Goal: Task Accomplishment & Management: Manage account settings

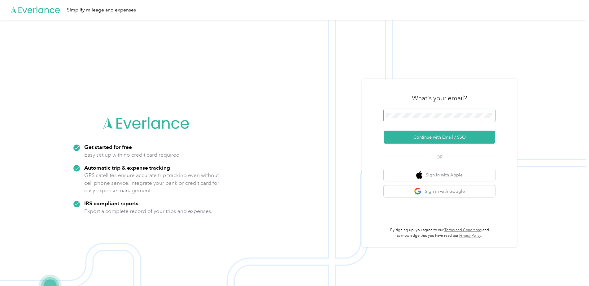
click at [435, 115] on span at bounding box center [439, 115] width 111 height 13
click at [434, 134] on button "Continue with Email / SSO" at bounding box center [439, 137] width 111 height 13
click at [475, 139] on button "Continue with Email / SSO" at bounding box center [439, 137] width 111 height 13
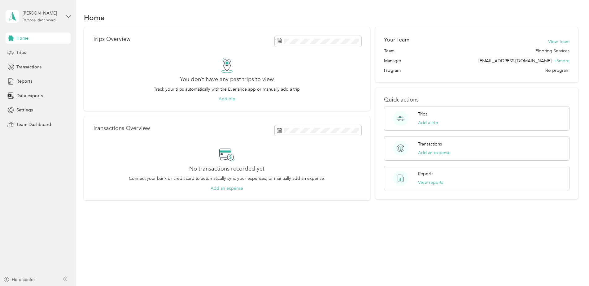
click at [43, 24] on div "[PERSON_NAME] Personal dashboard" at bounding box center [38, 17] width 65 height 22
click at [48, 56] on div "Team dashboard Personal dashboard Log out" at bounding box center [71, 65] width 122 height 39
click at [52, 21] on div "Personal dashboard" at bounding box center [39, 21] width 33 height 4
click at [54, 56] on div "Team dashboard Personal dashboard Log out" at bounding box center [71, 65] width 122 height 39
click at [43, 22] on div "Personal dashboard" at bounding box center [39, 21] width 33 height 4
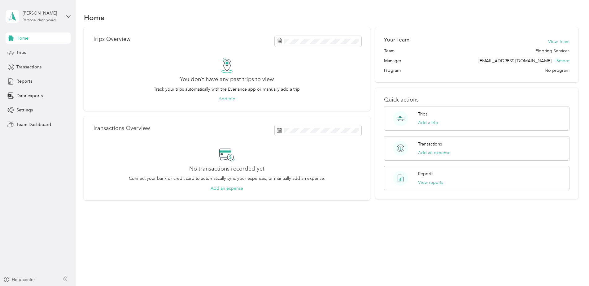
click at [50, 50] on div "Team dashboard" at bounding box center [71, 47] width 122 height 11
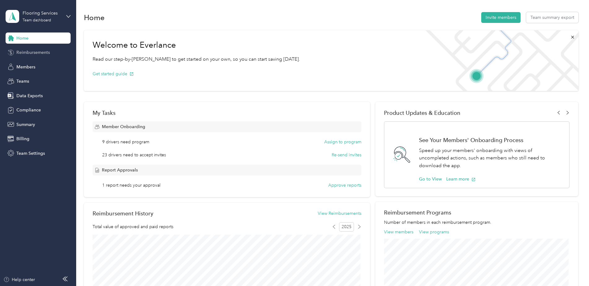
click at [46, 51] on span "Reimbursements" at bounding box center [32, 52] width 33 height 7
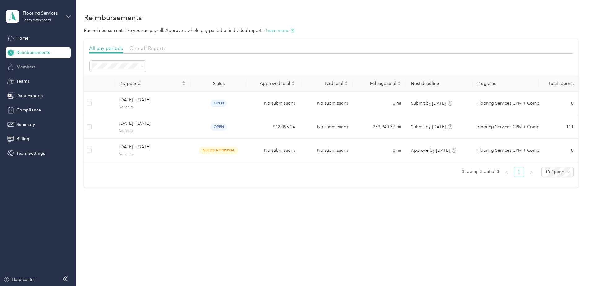
click at [31, 64] on span "Members" at bounding box center [25, 67] width 19 height 7
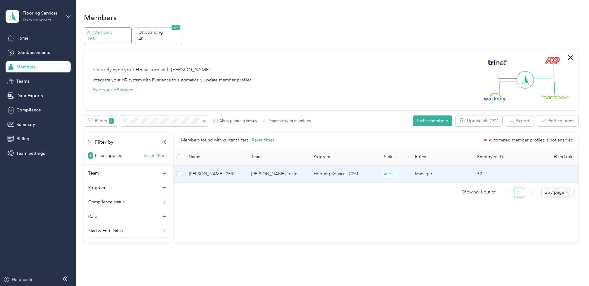
click at [217, 175] on span "George R. JR Guthrie" at bounding box center [215, 174] width 52 height 7
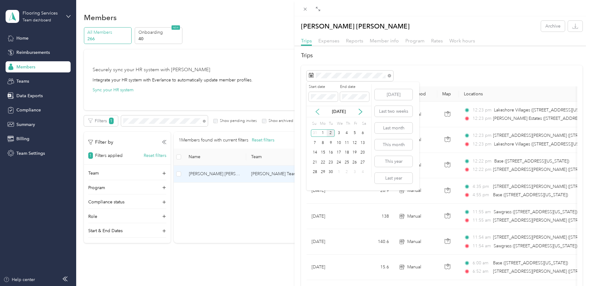
click at [318, 111] on icon at bounding box center [317, 112] width 6 height 6
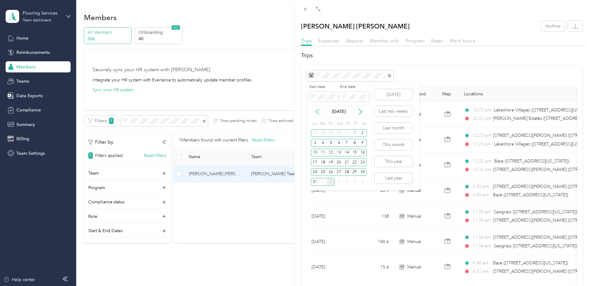
click at [318, 111] on icon at bounding box center [317, 112] width 6 height 6
click at [327, 172] on div "1" at bounding box center [331, 172] width 8 height 8
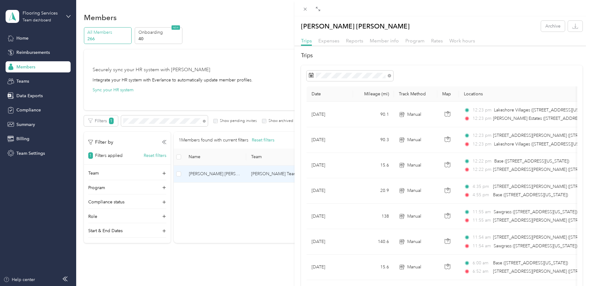
click at [317, 109] on icon at bounding box center [317, 112] width 6 height 6
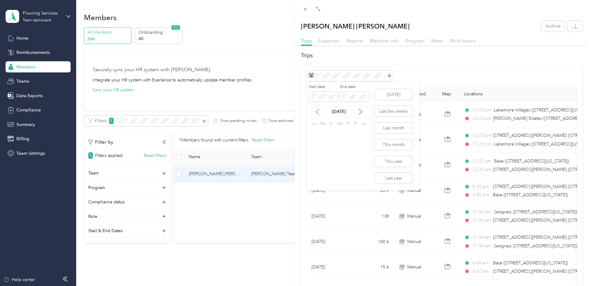
click at [317, 109] on icon at bounding box center [317, 112] width 6 height 6
click at [341, 132] on div "1" at bounding box center [339, 133] width 8 height 8
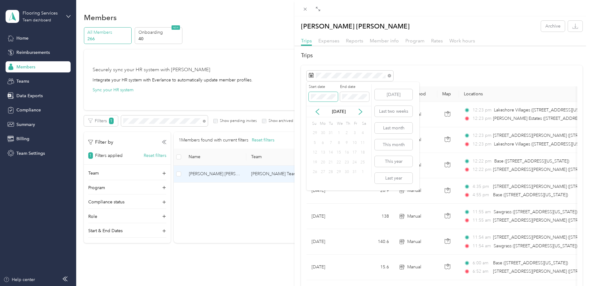
click at [309, 99] on span at bounding box center [323, 97] width 29 height 10
click at [360, 112] on icon at bounding box center [360, 112] width 6 height 6
click at [386, 129] on button "Last month" at bounding box center [394, 128] width 38 height 11
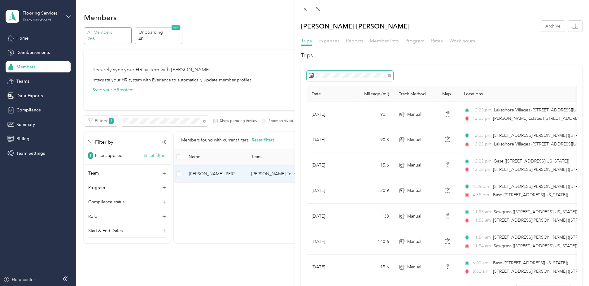
click at [346, 73] on span at bounding box center [349, 76] width 87 height 11
click at [390, 76] on icon at bounding box center [389, 75] width 3 height 3
click at [327, 99] on span at bounding box center [323, 97] width 29 height 10
click at [331, 113] on p "Jan 2025" at bounding box center [339, 111] width 26 height 7
click at [360, 112] on icon at bounding box center [360, 112] width 6 height 6
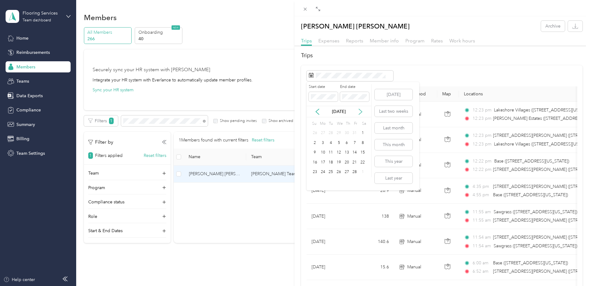
click at [360, 112] on icon at bounding box center [360, 112] width 6 height 6
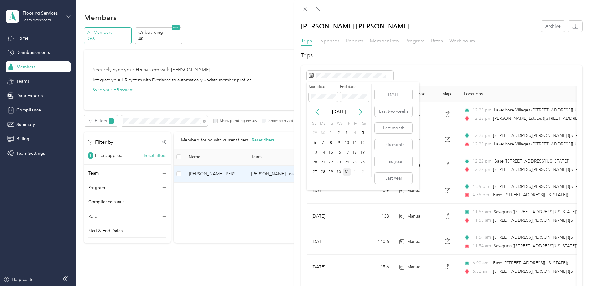
click at [347, 172] on div "31" at bounding box center [347, 172] width 8 height 8
click at [145, 117] on div "George R. JR Guthrie Archive Trips Expenses Reports Member info Program Rates W…" at bounding box center [294, 143] width 589 height 286
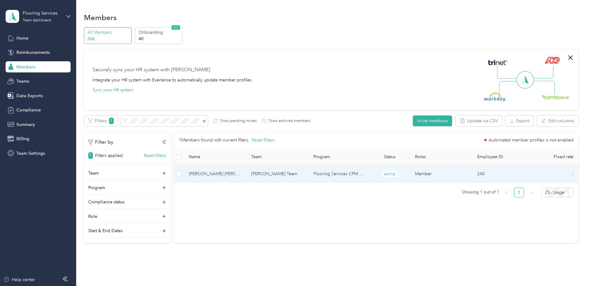
click at [212, 176] on span "Virgil P. II Worthington" at bounding box center [215, 174] width 52 height 7
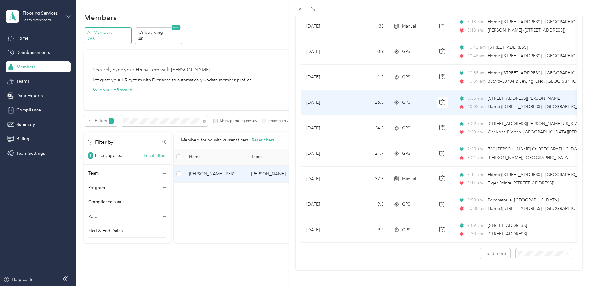
scroll to position [526, 0]
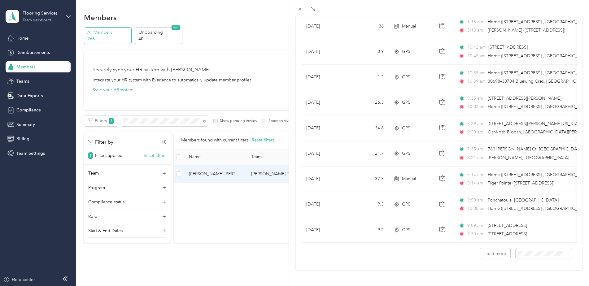
click at [540, 242] on li "100 per load" at bounding box center [539, 239] width 56 height 11
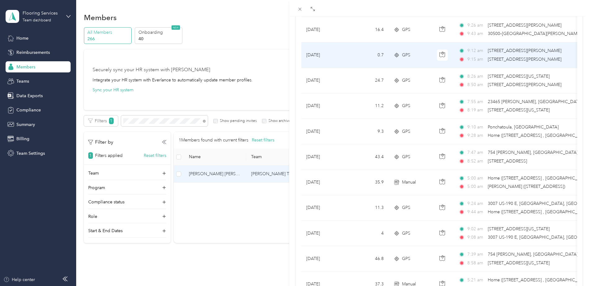
scroll to position [1114, 0]
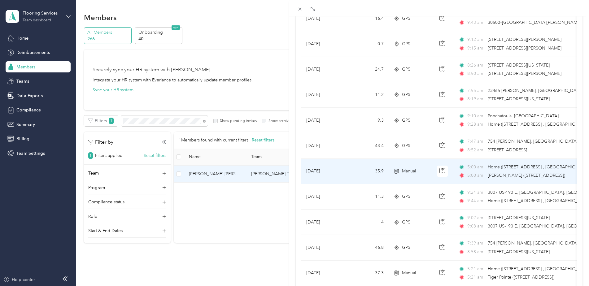
click at [415, 175] on span "Manual" at bounding box center [409, 171] width 14 height 7
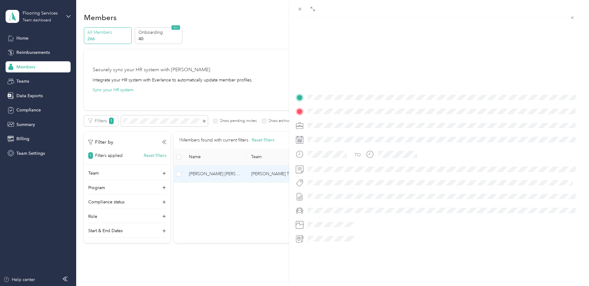
scroll to position [72, 0]
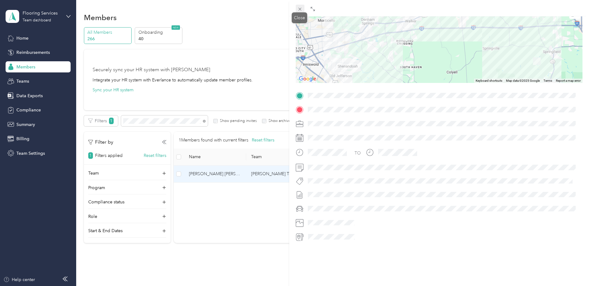
click at [299, 9] on icon at bounding box center [299, 9] width 5 height 5
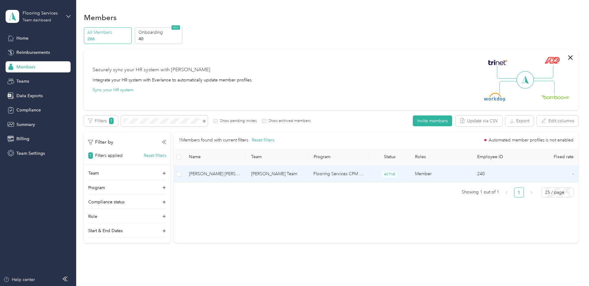
click at [192, 176] on span "Virgil P. II Worthington" at bounding box center [215, 174] width 52 height 7
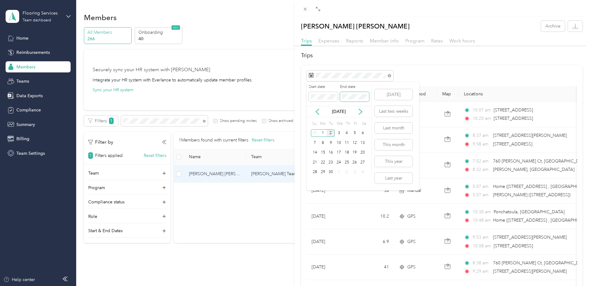
click at [341, 98] on span at bounding box center [354, 97] width 29 height 10
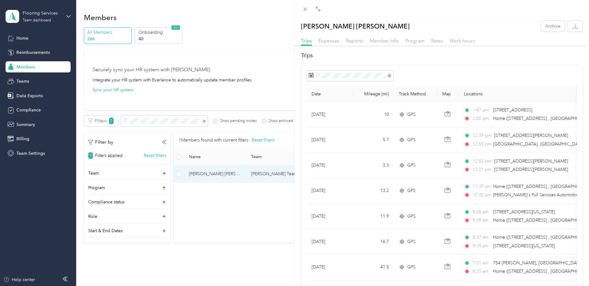
click at [497, 74] on div at bounding box center [441, 76] width 271 height 11
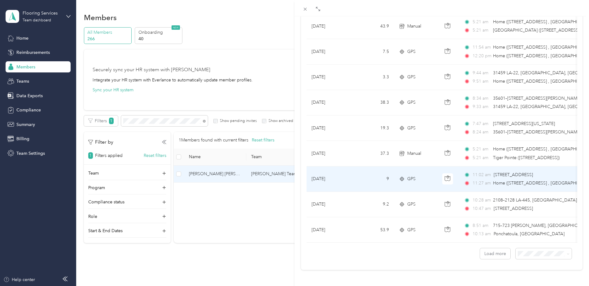
scroll to position [530, 0]
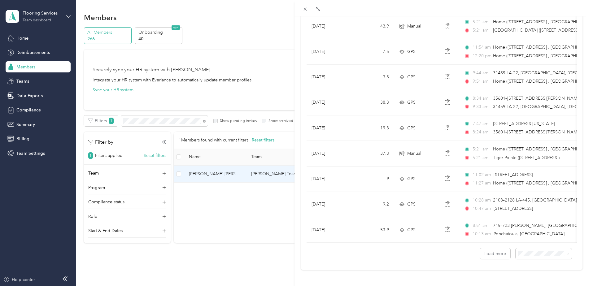
click at [532, 237] on span "100 per load" at bounding box center [527, 235] width 25 height 5
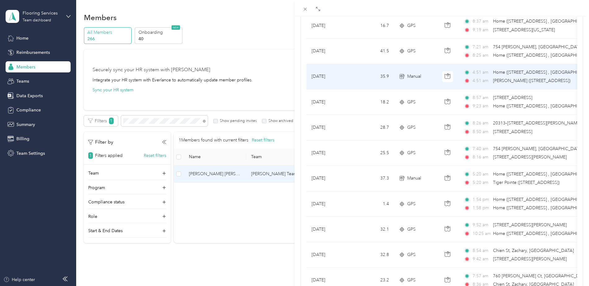
scroll to position [217, 0]
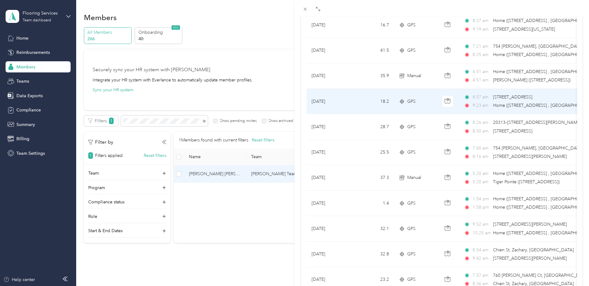
click at [362, 114] on td "18.2" at bounding box center [373, 101] width 41 height 25
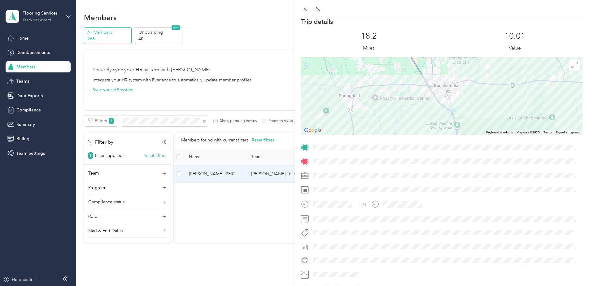
scroll to position [10, 0]
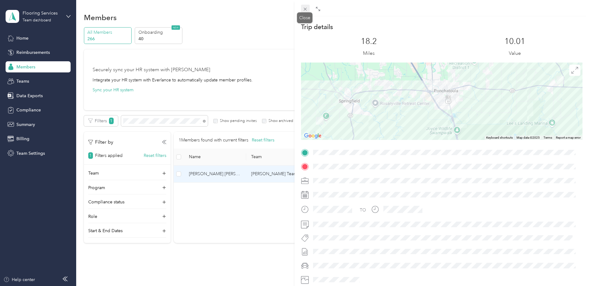
click at [303, 10] on icon at bounding box center [304, 9] width 5 height 5
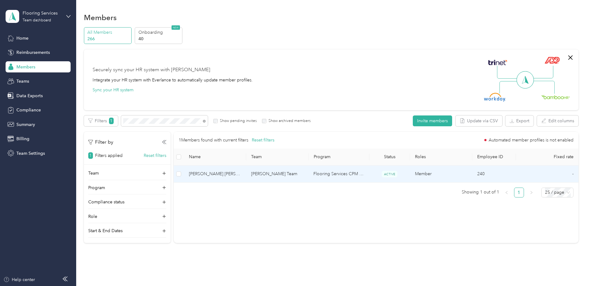
click at [340, 175] on td "Flooring Services CPM + Compliance" at bounding box center [338, 174] width 61 height 17
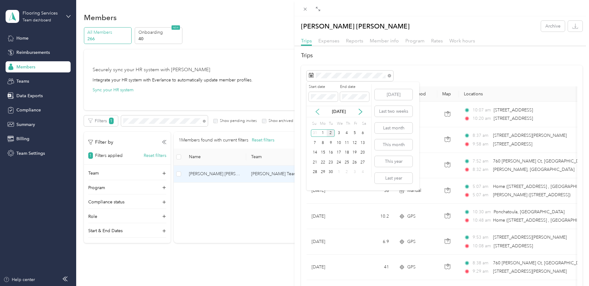
click at [317, 112] on icon at bounding box center [317, 112] width 6 height 6
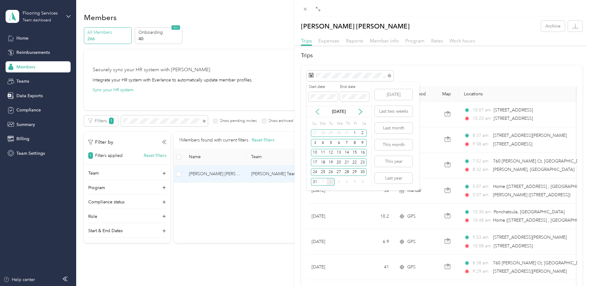
click at [317, 112] on icon at bounding box center [317, 112] width 6 height 6
click at [344, 172] on div "31" at bounding box center [347, 172] width 8 height 8
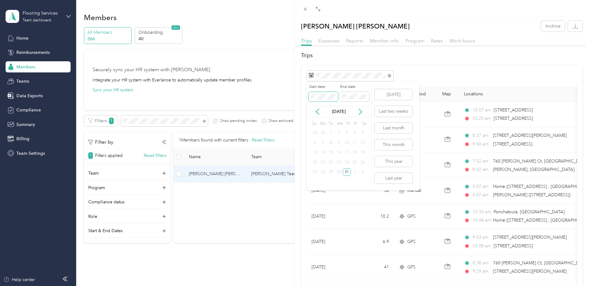
click at [289, 286] on div "Drag to resize Click to close Virgil P. II Worthington Archive Trips Expenses R…" at bounding box center [293, 286] width 586 height 0
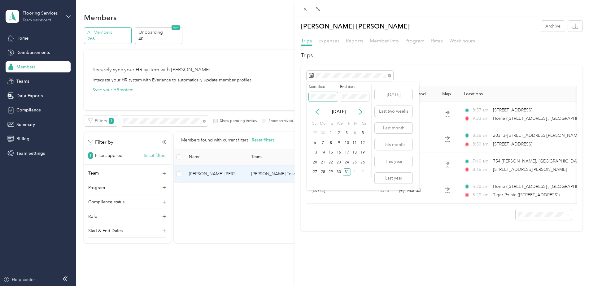
click at [245, 286] on div "Drag to resize Click to close Virgil P. II Worthington Archive Trips Expenses R…" at bounding box center [293, 286] width 586 height 0
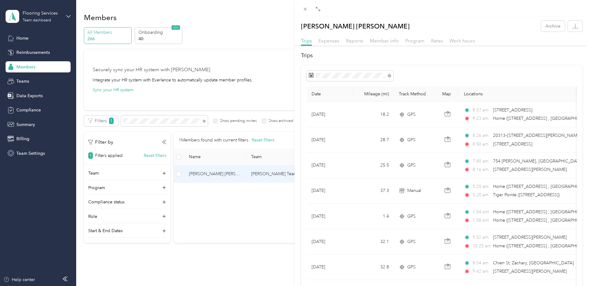
click at [572, 29] on icon "button" at bounding box center [575, 26] width 6 height 6
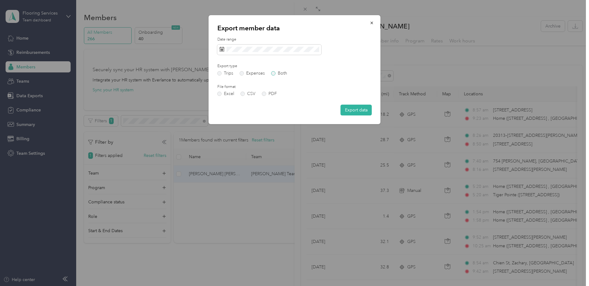
click at [279, 75] on label "Both" at bounding box center [279, 73] width 16 height 4
click at [354, 111] on button "Export data" at bounding box center [356, 110] width 31 height 11
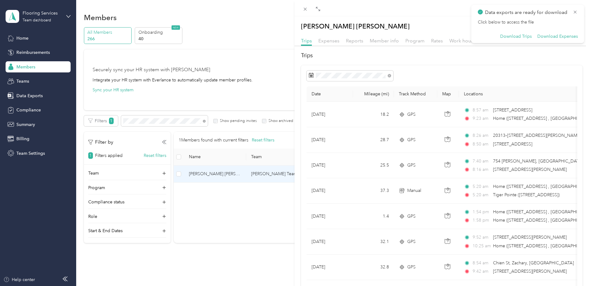
click at [514, 19] on div "Data exports are ready for download Click below to access the file Download Tri…" at bounding box center [528, 24] width 100 height 31
click at [513, 21] on p "Click below to access the file" at bounding box center [528, 23] width 100 height 6
click at [515, 37] on button "Download Trips" at bounding box center [516, 37] width 32 height 6
click at [520, 48] on div at bounding box center [441, 47] width 294 height 3
click at [575, 12] on icon at bounding box center [574, 12] width 5 height 6
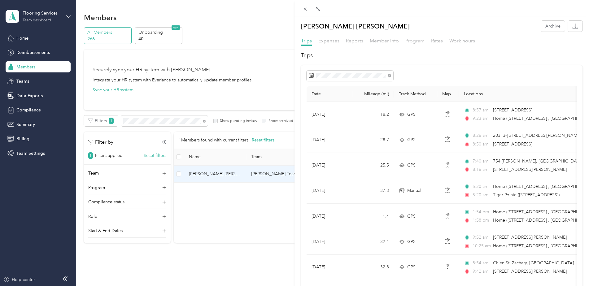
click at [419, 41] on span "Program" at bounding box center [414, 41] width 19 height 6
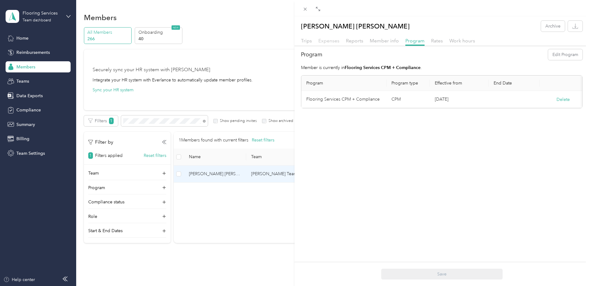
click at [331, 40] on span "Expenses" at bounding box center [328, 41] width 21 height 6
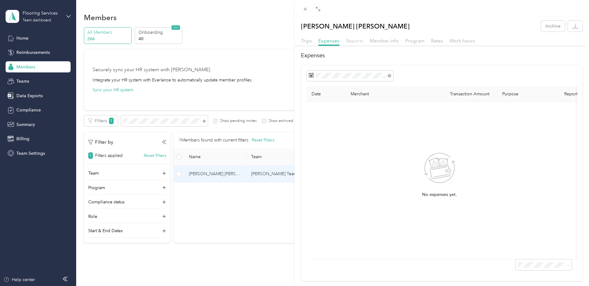
click at [357, 41] on span "Reports" at bounding box center [354, 41] width 17 height 6
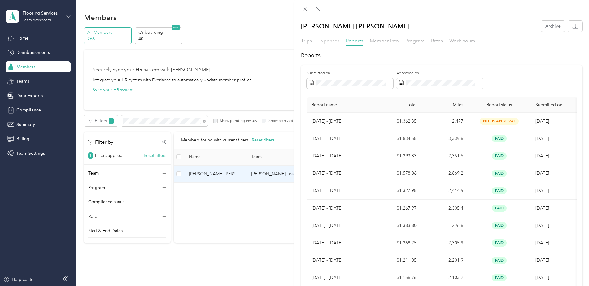
click at [323, 41] on span "Expenses" at bounding box center [328, 41] width 21 height 6
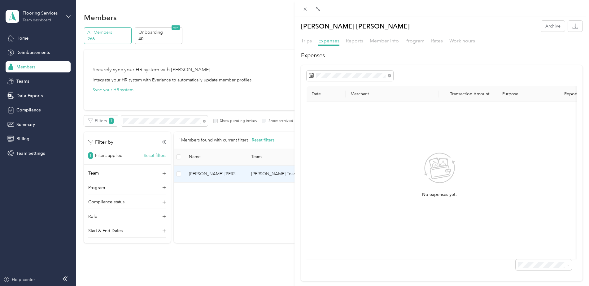
click at [491, 197] on div "No expenses yet." at bounding box center [439, 180] width 256 height 147
click at [306, 42] on span "Trips" at bounding box center [306, 41] width 11 height 6
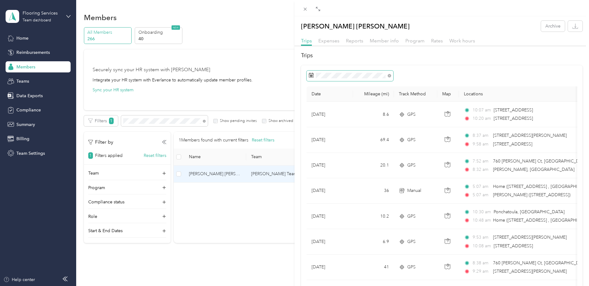
click at [377, 79] on span at bounding box center [349, 76] width 87 height 11
click at [338, 95] on div "Start date End date" at bounding box center [338, 95] width 65 height 22
click at [338, 99] on div "Start date End date" at bounding box center [338, 95] width 65 height 22
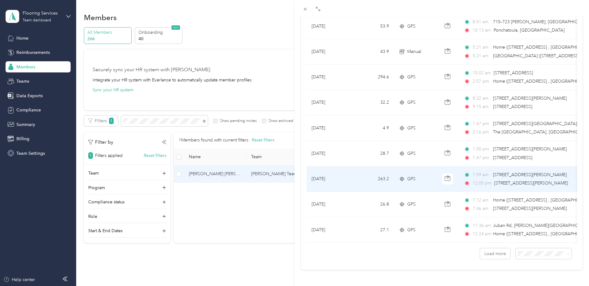
scroll to position [530, 0]
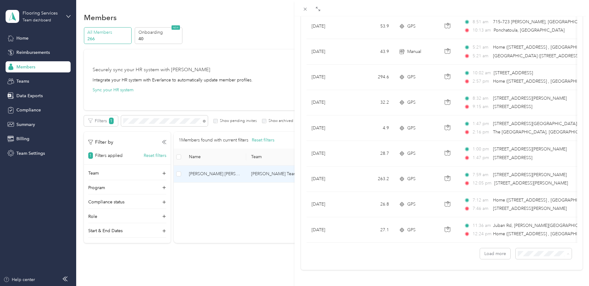
click at [531, 238] on div "100 per load" at bounding box center [538, 235] width 47 height 7
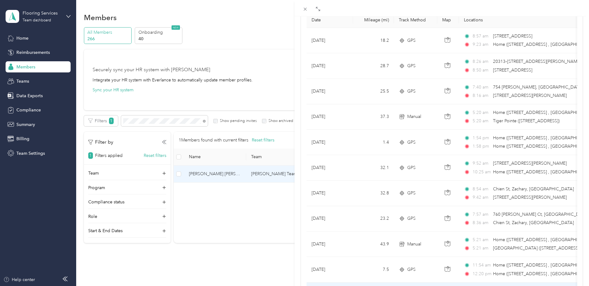
scroll to position [66, 0]
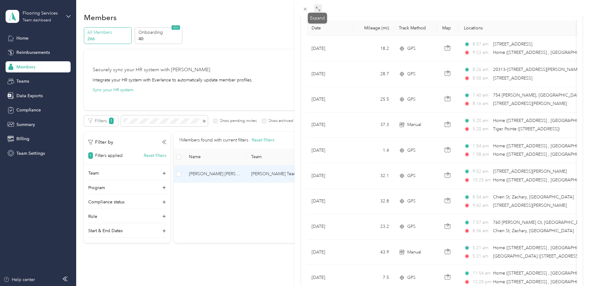
click at [318, 11] on icon at bounding box center [319, 10] width 2 height 2
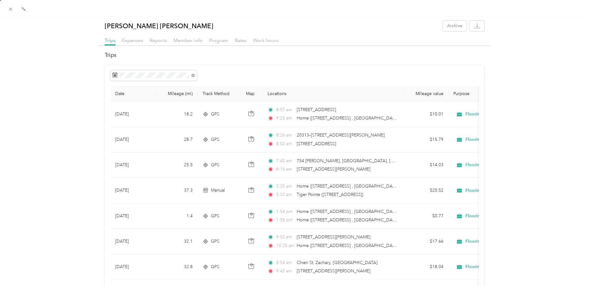
scroll to position [0, 0]
click at [474, 26] on icon "button" at bounding box center [477, 26] width 6 height 6
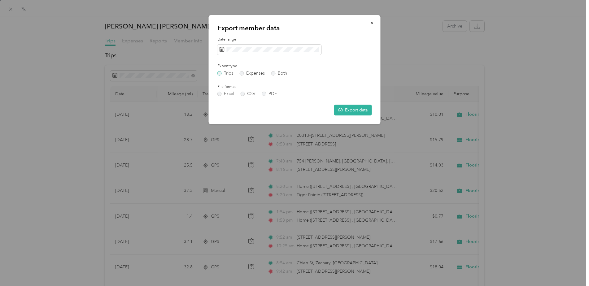
click at [228, 73] on label "Trips" at bounding box center [225, 73] width 16 height 4
click at [214, 50] on div "Export member data Date range Export type Trips Expenses Both File format Excel…" at bounding box center [295, 69] width 172 height 109
click at [300, 44] on div "Date range" at bounding box center [294, 46] width 154 height 18
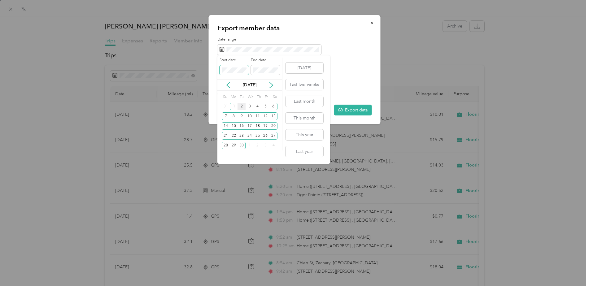
click at [208, 286] on div "Drag to resize Click to close Virgil P. II Worthington Archive Trips Expenses R…" at bounding box center [293, 286] width 586 height 0
click at [285, 63] on button "Today" at bounding box center [304, 68] width 38 height 11
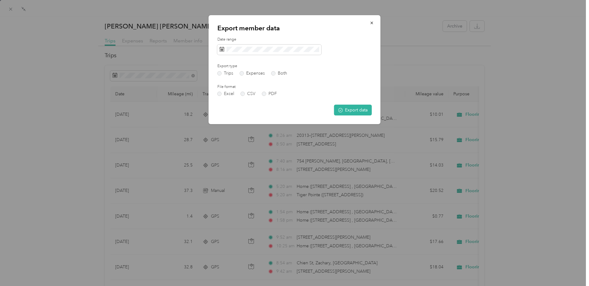
drag, startPoint x: 309, startPoint y: 53, endPoint x: 222, endPoint y: 55, distance: 87.0
click at [222, 55] on div "Date range Export type Trips Expenses Both File format Excel CSV PDF Export data" at bounding box center [294, 76] width 154 height 79
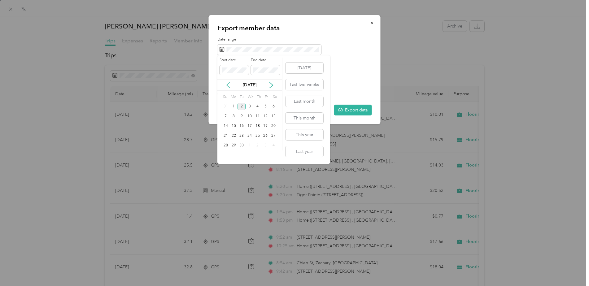
click at [228, 85] on icon at bounding box center [228, 85] width 6 height 6
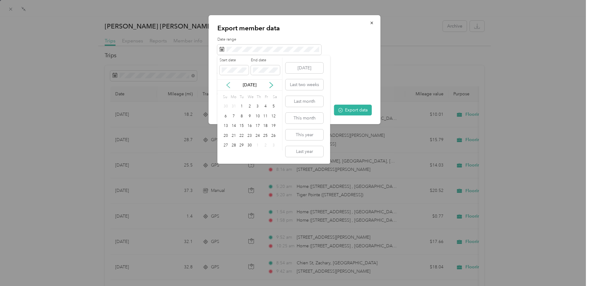
click at [228, 85] on icon at bounding box center [228, 85] width 6 height 6
click at [248, 106] on div "1" at bounding box center [249, 107] width 8 height 8
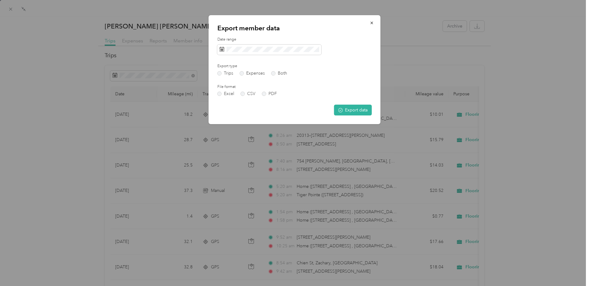
click at [347, 65] on div "Date range Export type Trips Expenses Both File format Excel CSV PDF Export data" at bounding box center [294, 76] width 154 height 79
click at [342, 108] on button "Export data" at bounding box center [353, 110] width 38 height 11
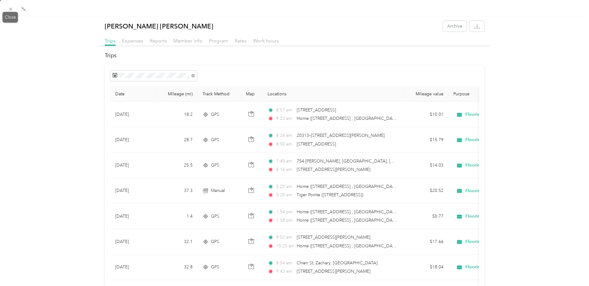
drag, startPoint x: 11, startPoint y: 12, endPoint x: 15, endPoint y: 32, distance: 19.8
click at [12, 10] on icon at bounding box center [10, 9] width 3 height 3
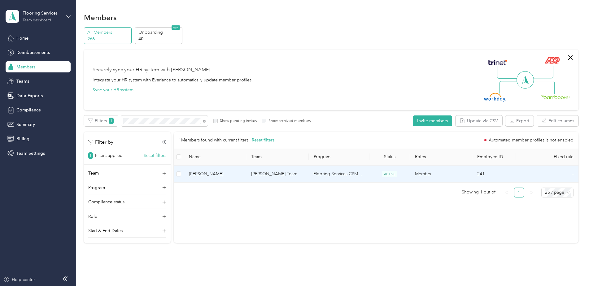
click at [267, 175] on td "Rush Guthrie's Team" at bounding box center [277, 174] width 62 height 17
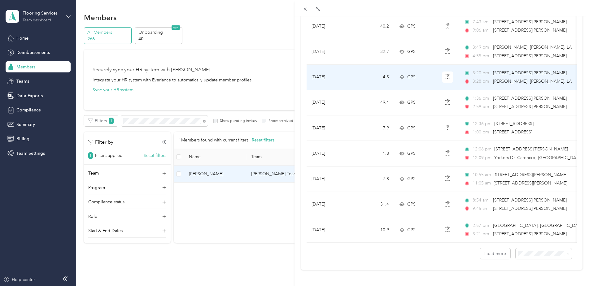
scroll to position [530, 0]
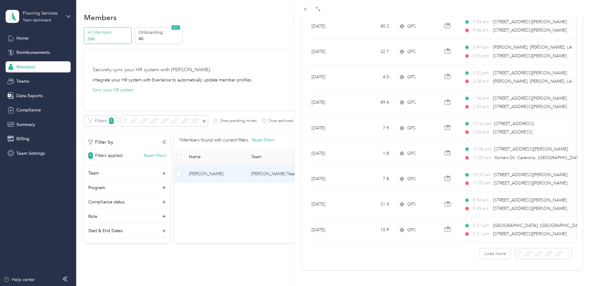
click at [535, 234] on span "100 per load" at bounding box center [527, 235] width 25 height 5
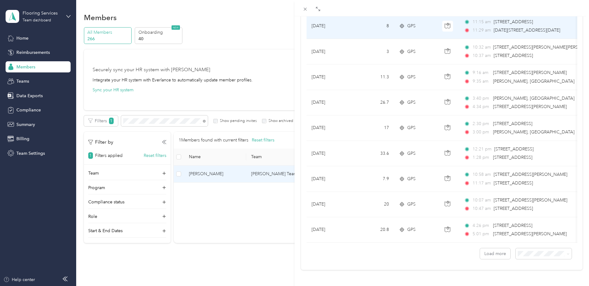
scroll to position [2512, 0]
click at [465, 11] on div at bounding box center [441, 8] width 294 height 16
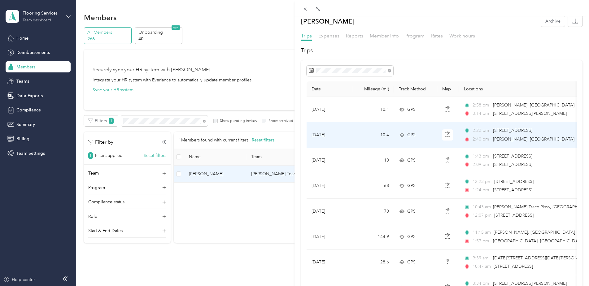
scroll to position [0, 0]
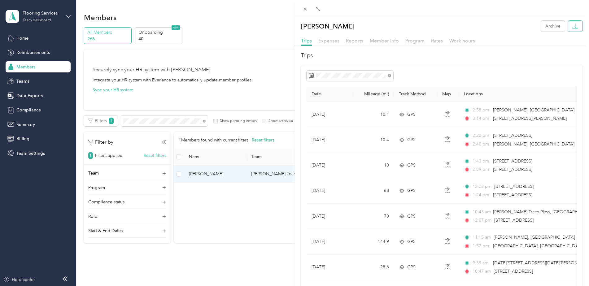
click at [574, 28] on button "button" at bounding box center [575, 26] width 15 height 11
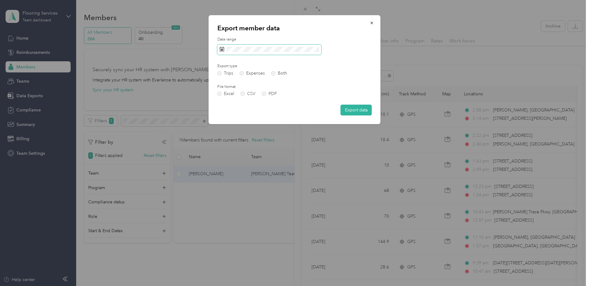
click at [279, 53] on span at bounding box center [269, 50] width 104 height 11
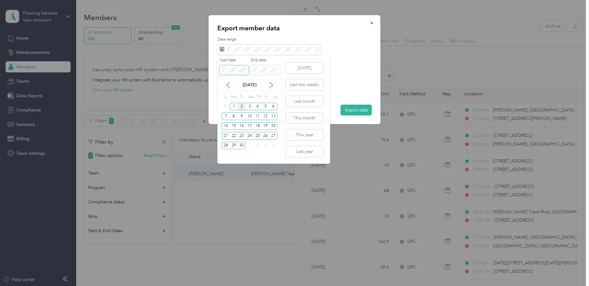
click at [213, 286] on div "Drag to resize Click to close Jason T. Bonnet Archive Trips Expenses Reports Me…" at bounding box center [293, 286] width 586 height 0
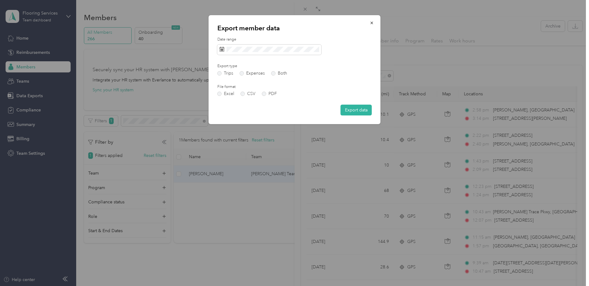
click at [348, 58] on div "Date range Export type Trips Expenses Both File format Excel CSV PDF Export data" at bounding box center [294, 76] width 154 height 79
click at [355, 113] on button "Export data" at bounding box center [356, 110] width 31 height 11
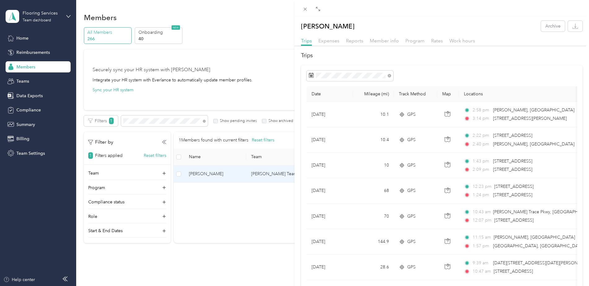
click at [565, 56] on h2 "Trips" at bounding box center [441, 55] width 281 height 8
click at [140, 123] on div "Jason T. Bonnet Archive Trips Expenses Reports Member info Program Rates Work h…" at bounding box center [294, 143] width 589 height 286
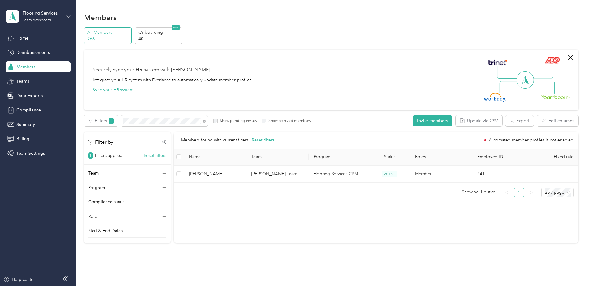
click at [140, 286] on div "Drag to resize Click to close Jason T. Bonnet Archive Trips Expenses Reports Me…" at bounding box center [293, 286] width 586 height 0
click at [140, 120] on div at bounding box center [294, 143] width 589 height 286
click at [119, 125] on div "Filters 1 Show pending invites Show archived members" at bounding box center [197, 120] width 227 height 11
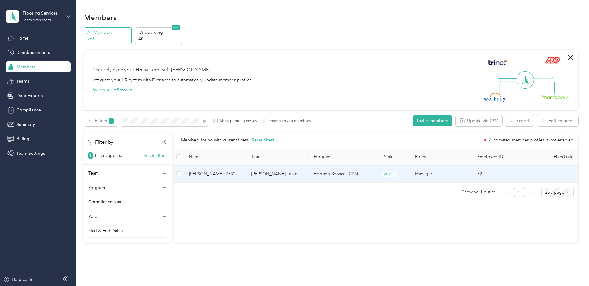
click at [223, 174] on span "George R. JR Guthrie" at bounding box center [215, 174] width 52 height 7
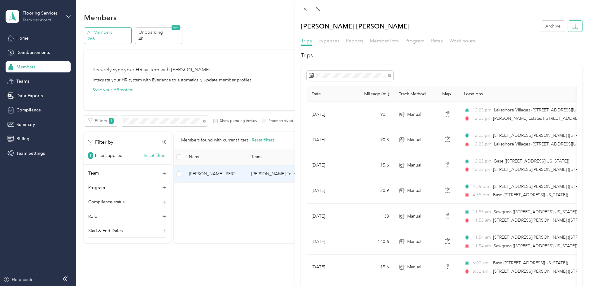
click at [574, 26] on button "button" at bounding box center [575, 26] width 15 height 11
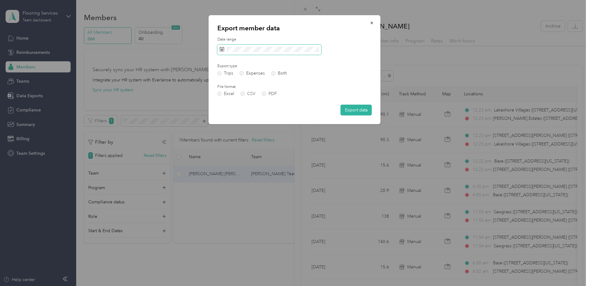
click at [206, 286] on div "Drag to resize Click to close George R. JR Guthrie Archive Trips Expenses Repor…" at bounding box center [293, 286] width 586 height 0
click at [293, 53] on span at bounding box center [269, 50] width 104 height 11
click at [280, 56] on div "Date range Export type Trips Expenses Both File format Excel CSV PDF Export data" at bounding box center [294, 76] width 154 height 79
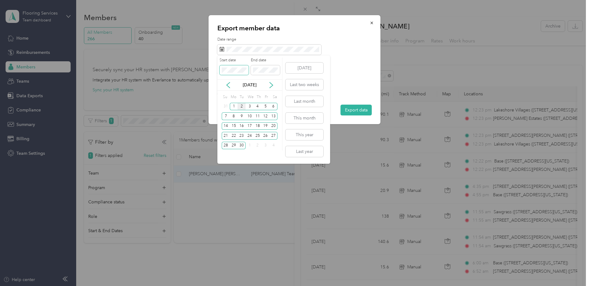
click at [202, 286] on div "Drag to resize Click to close George R. JR Guthrie Archive Trips Expenses Repor…" at bounding box center [293, 286] width 586 height 0
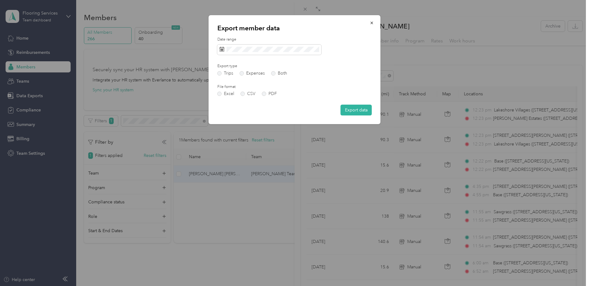
click at [364, 72] on div "Date range Export type Trips Expenses Both File format Excel CSV PDF Export data" at bounding box center [294, 76] width 154 height 79
click at [359, 112] on button "Export data" at bounding box center [356, 110] width 31 height 11
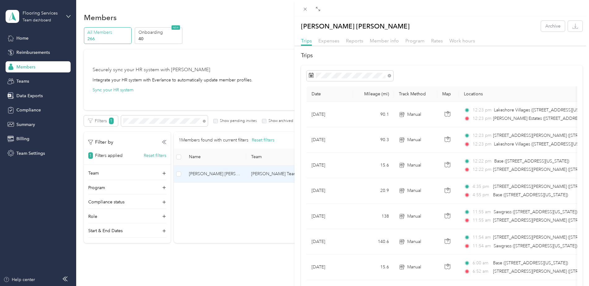
click at [163, 123] on div "George R. JR Guthrie Archive Trips Expenses Reports Member info Program Rates W…" at bounding box center [294, 143] width 589 height 286
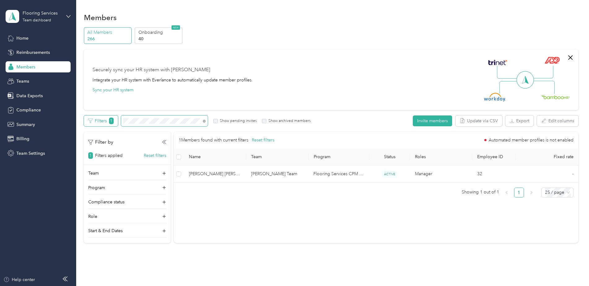
drag, startPoint x: 161, startPoint y: 122, endPoint x: 118, endPoint y: 127, distance: 43.7
click at [118, 126] on div "Filters 1 Show pending invites Show archived members" at bounding box center [197, 120] width 227 height 11
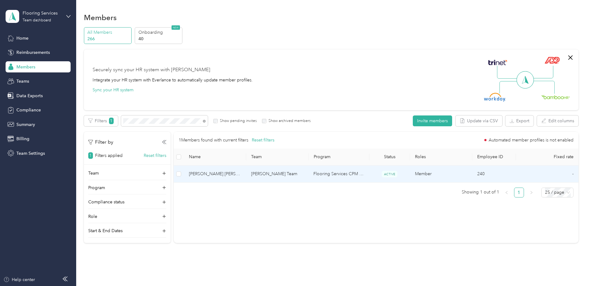
click at [233, 176] on span "Virgil P. II Worthington" at bounding box center [215, 174] width 52 height 7
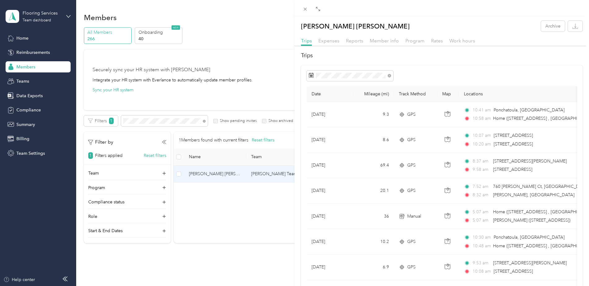
drag, startPoint x: 140, startPoint y: 117, endPoint x: 138, endPoint y: 126, distance: 9.8
click at [140, 117] on div "Virgil P. II Worthington Archive Trips Expenses Reports Member info Program Rat…" at bounding box center [294, 143] width 589 height 286
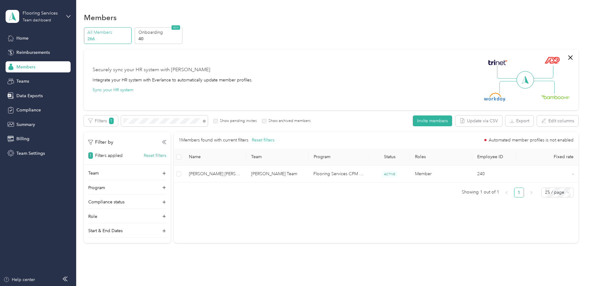
click at [138, 124] on div at bounding box center [294, 143] width 589 height 286
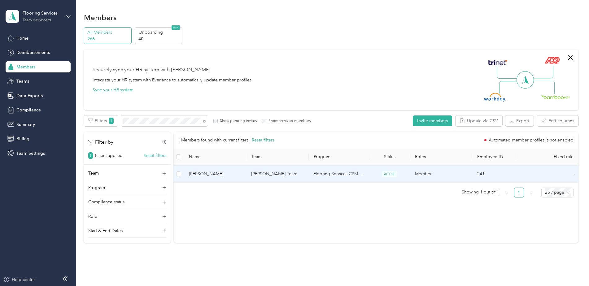
click at [267, 178] on td "Rush Guthrie's Team" at bounding box center [277, 174] width 62 height 17
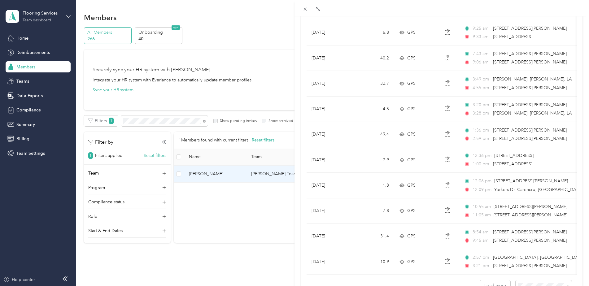
scroll to position [530, 0]
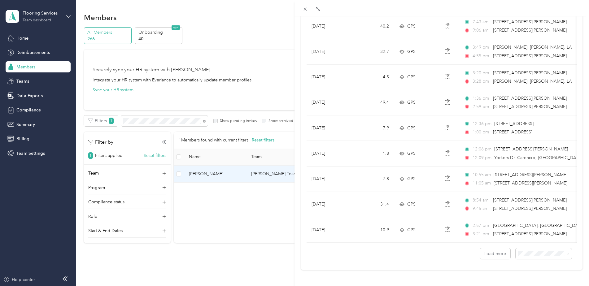
click at [529, 237] on span "100 per load" at bounding box center [527, 235] width 25 height 5
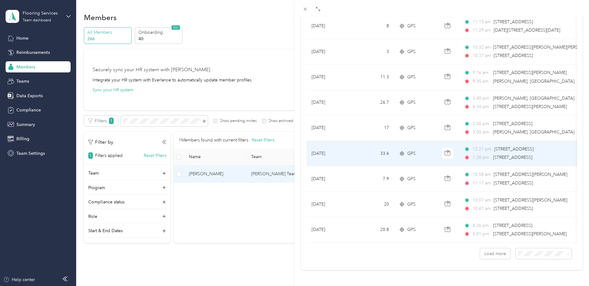
scroll to position [2512, 0]
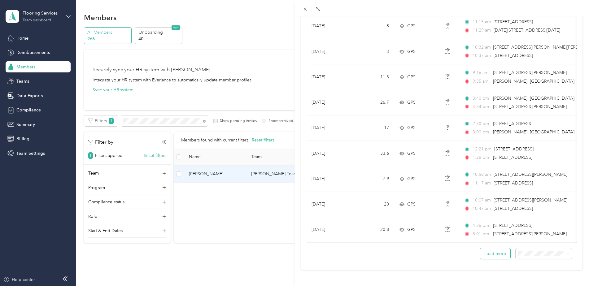
click at [495, 248] on button "Load more" at bounding box center [495, 253] width 30 height 11
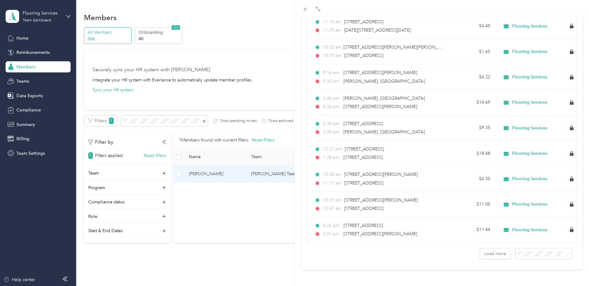
scroll to position [0, 159]
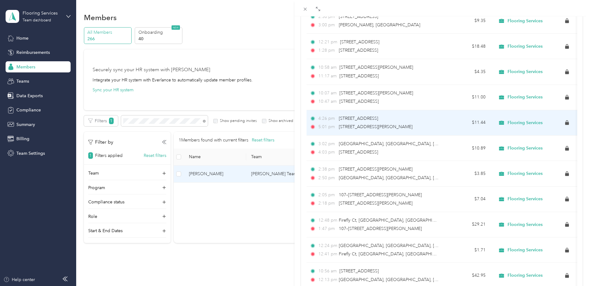
click at [240, 85] on td "7.9" at bounding box center [219, 71] width 41 height 25
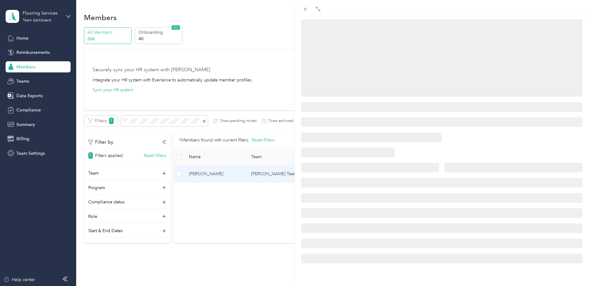
click at [391, 170] on div at bounding box center [441, 121] width 294 height 284
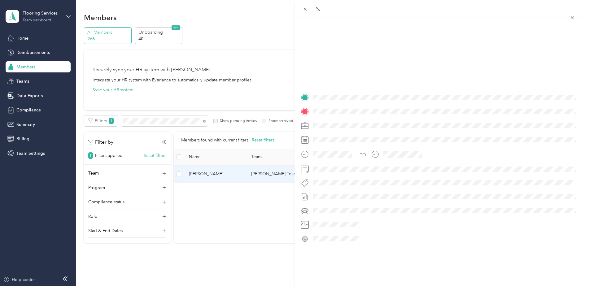
scroll to position [72, 0]
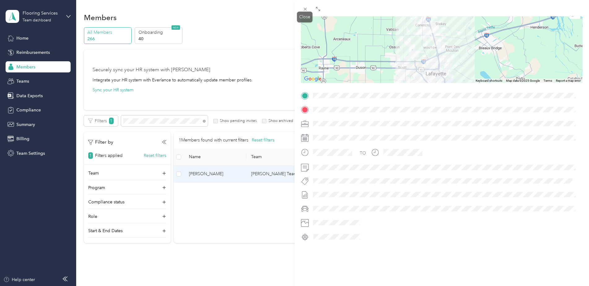
drag, startPoint x: 308, startPoint y: 9, endPoint x: 383, endPoint y: 81, distance: 104.9
click at [307, 9] on span at bounding box center [305, 9] width 9 height 9
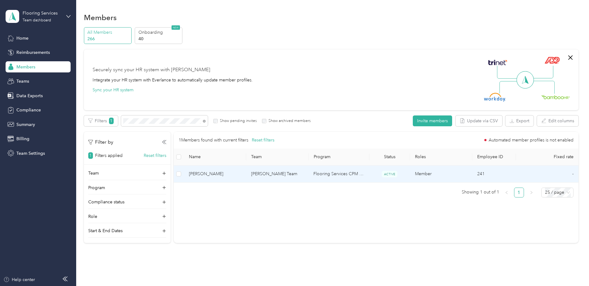
click at [438, 177] on td "Member" at bounding box center [441, 174] width 62 height 17
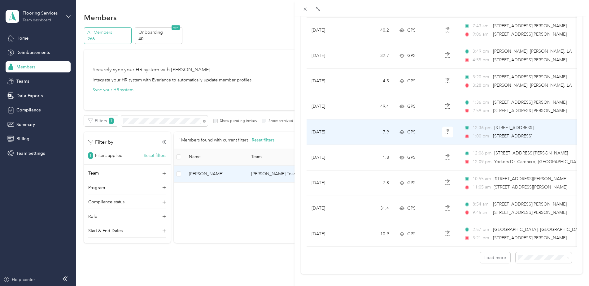
scroll to position [530, 0]
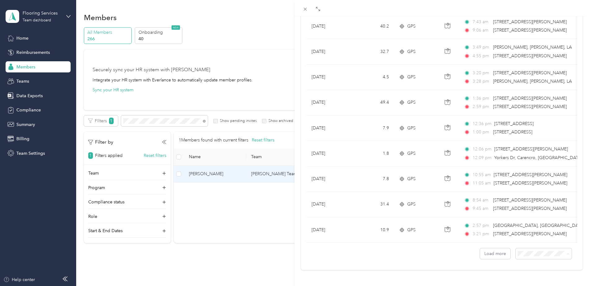
click at [535, 233] on div "100 per load" at bounding box center [538, 235] width 47 height 7
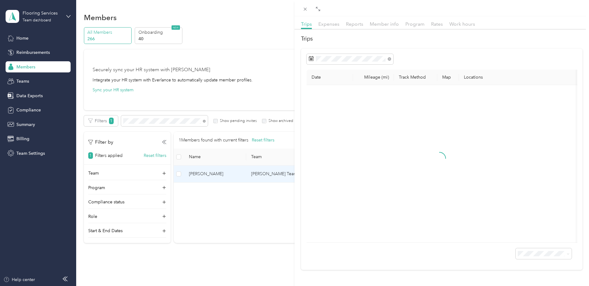
scroll to position [27, 0]
click at [319, 11] on icon at bounding box center [317, 9] width 5 height 5
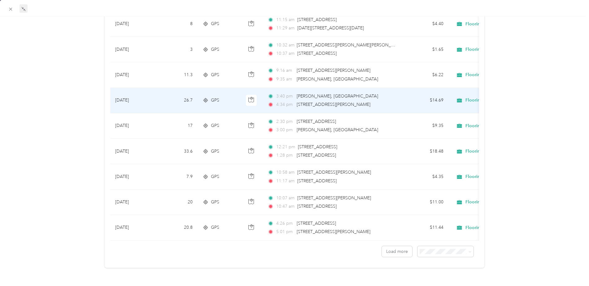
scroll to position [2515, 0]
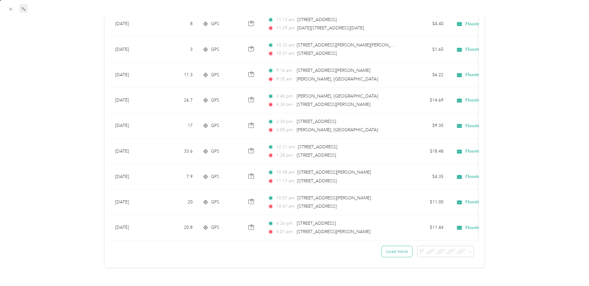
click at [406, 247] on button "Load more" at bounding box center [397, 251] width 30 height 11
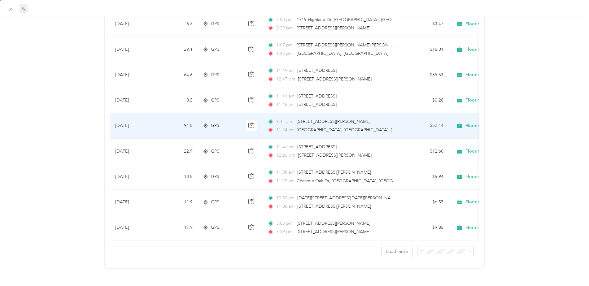
scroll to position [5158, 0]
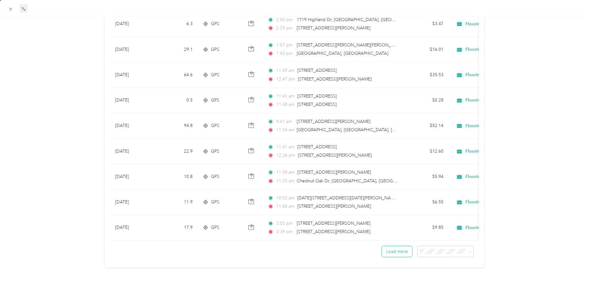
click at [404, 246] on button "Load more" at bounding box center [397, 251] width 30 height 11
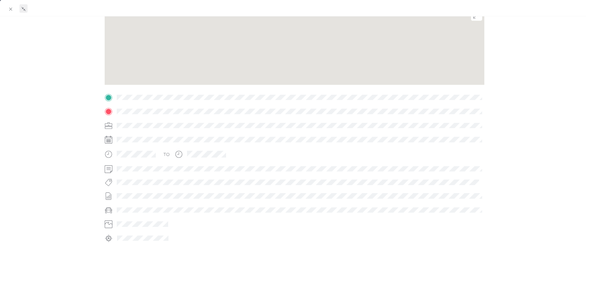
scroll to position [83, 0]
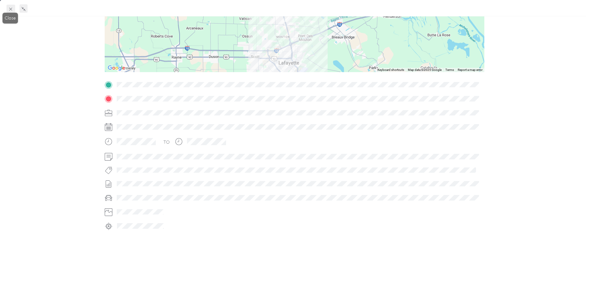
click at [10, 11] on icon at bounding box center [10, 9] width 5 height 5
